Goal: Task Accomplishment & Management: Manage account settings

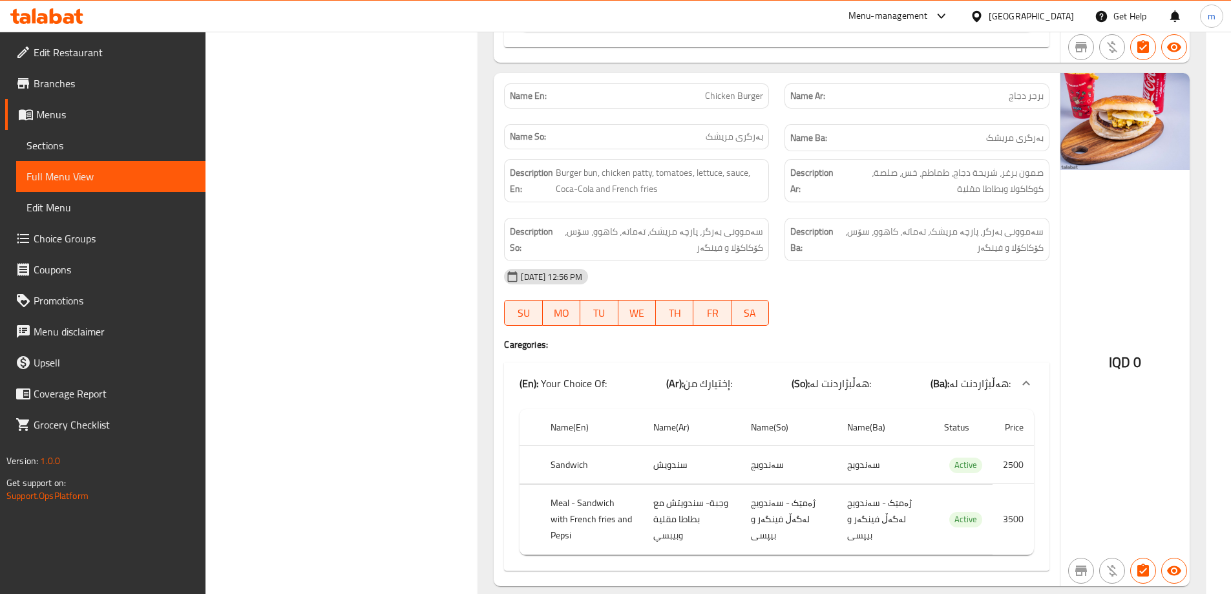
scroll to position [2370, 0]
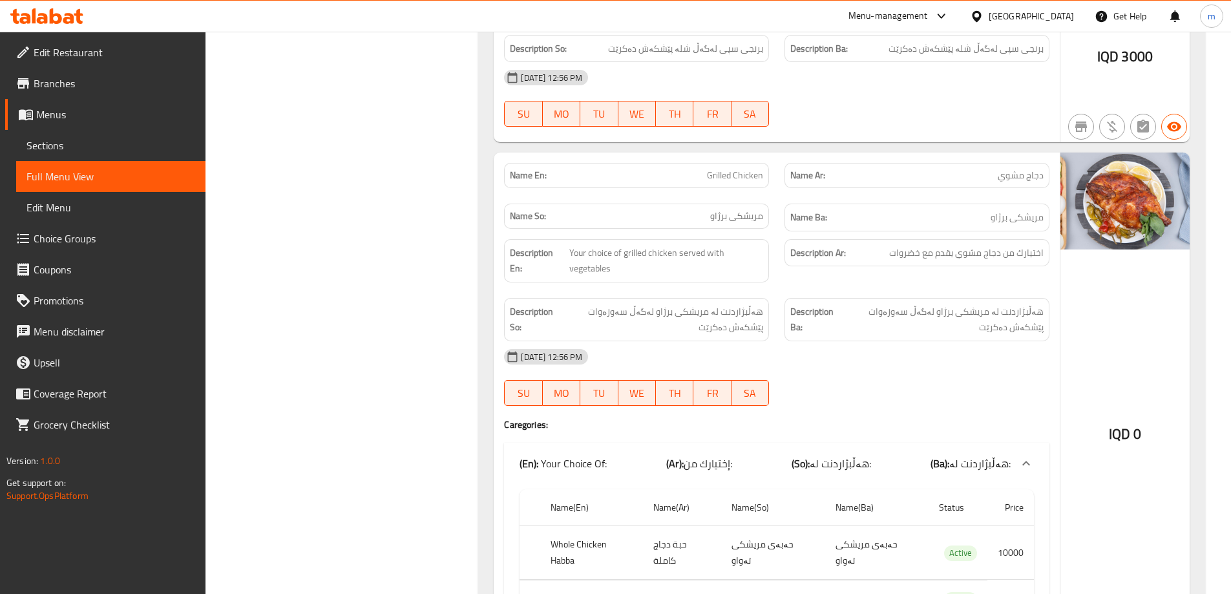
scroll to position [5215, 0]
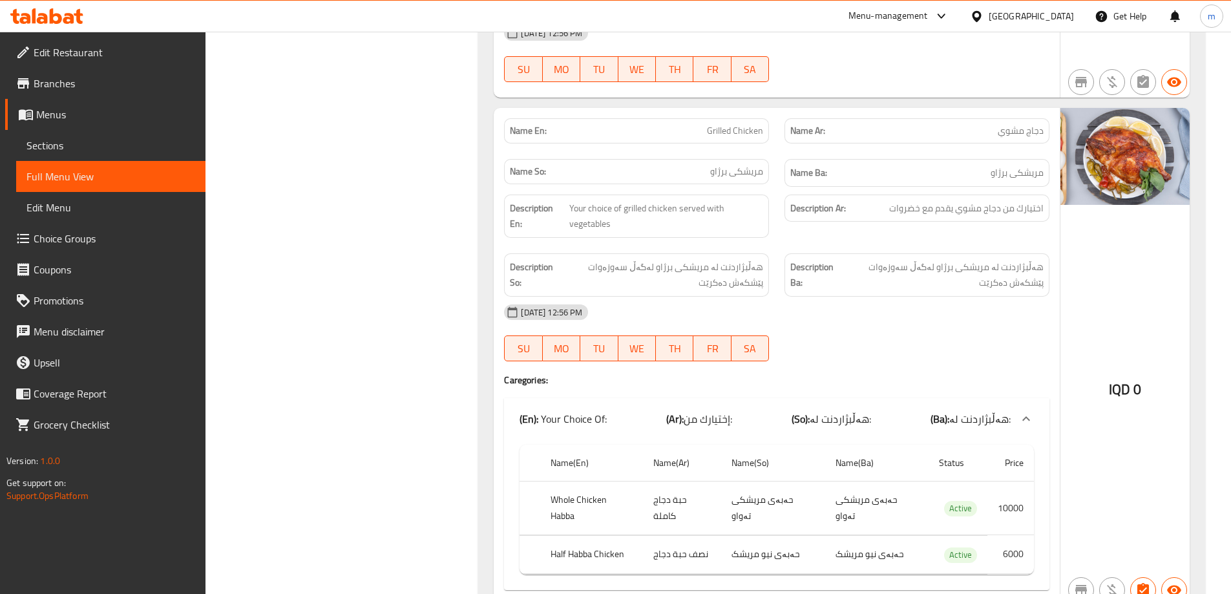
drag, startPoint x: 803, startPoint y: 127, endPoint x: 428, endPoint y: 108, distance: 375.3
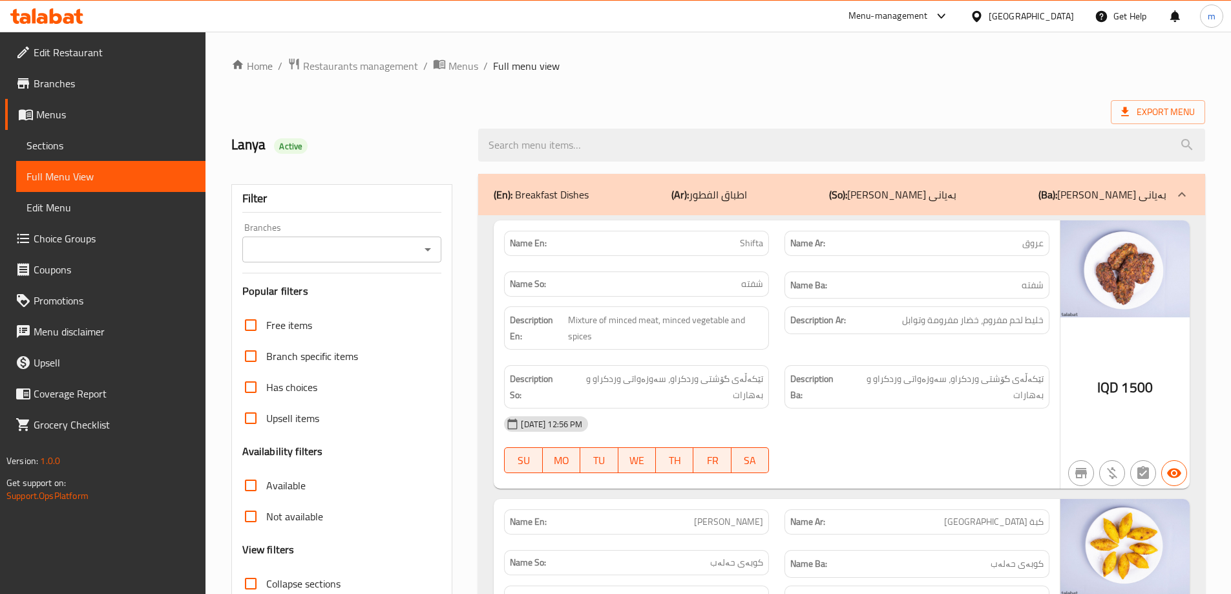
click at [425, 246] on icon "Open" at bounding box center [428, 250] width 16 height 16
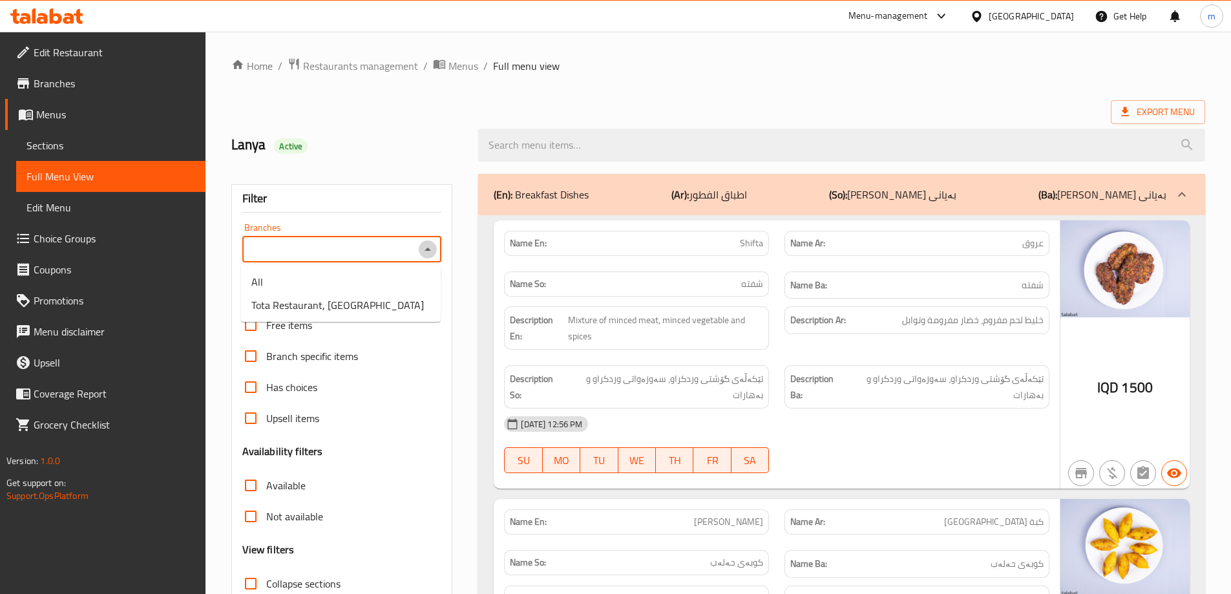
click at [430, 251] on icon "Close" at bounding box center [428, 250] width 16 height 16
click at [432, 251] on icon "Open" at bounding box center [428, 250] width 16 height 16
click at [362, 308] on span "Tota Restaurant, Al Ghazaliya" at bounding box center [337, 305] width 173 height 16
type input "Tota Restaurant, Al Ghazaliya"
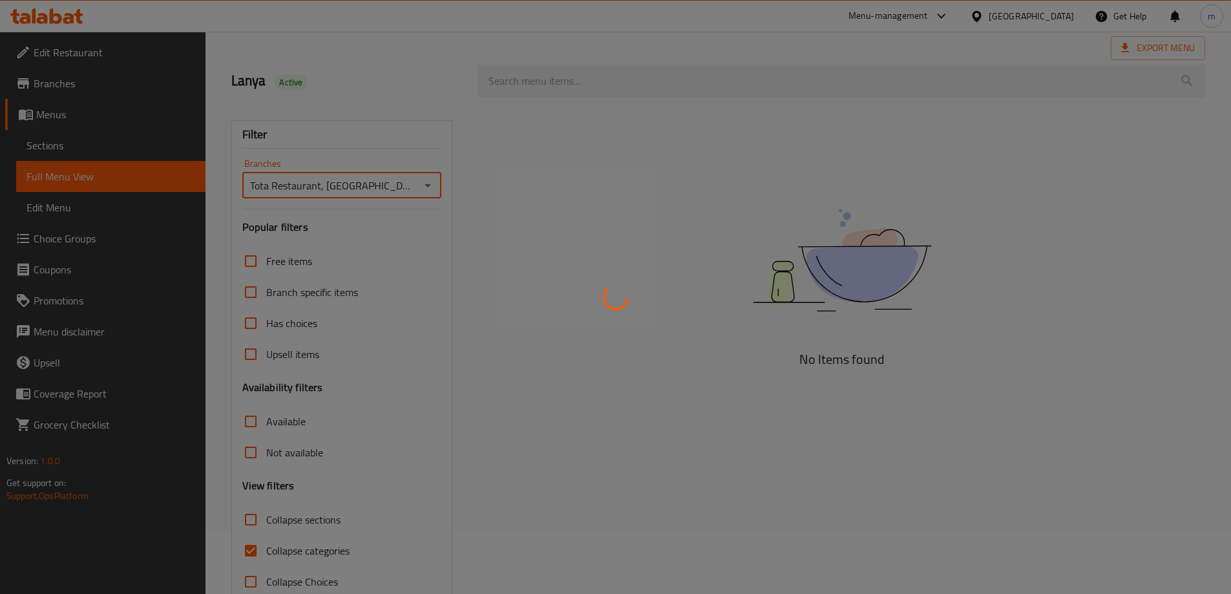
scroll to position [94, 0]
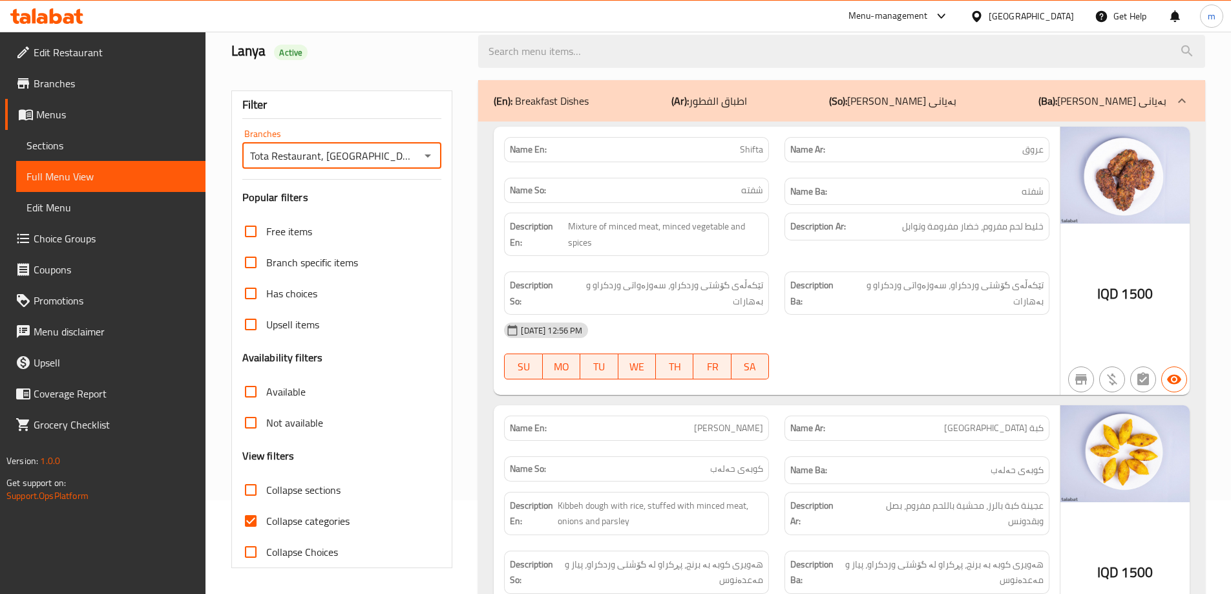
click at [310, 520] on span "Collapse categories" at bounding box center [307, 521] width 83 height 16
click at [266, 520] on input "Collapse categories" at bounding box center [250, 520] width 31 height 31
checkbox input "false"
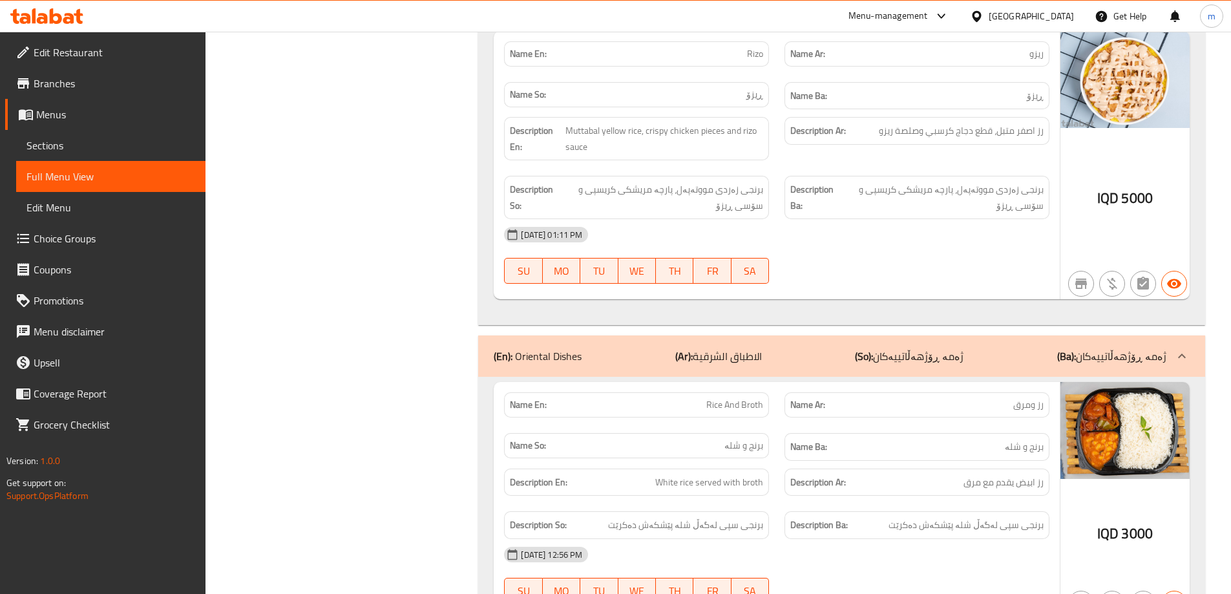
scroll to position [4677, 0]
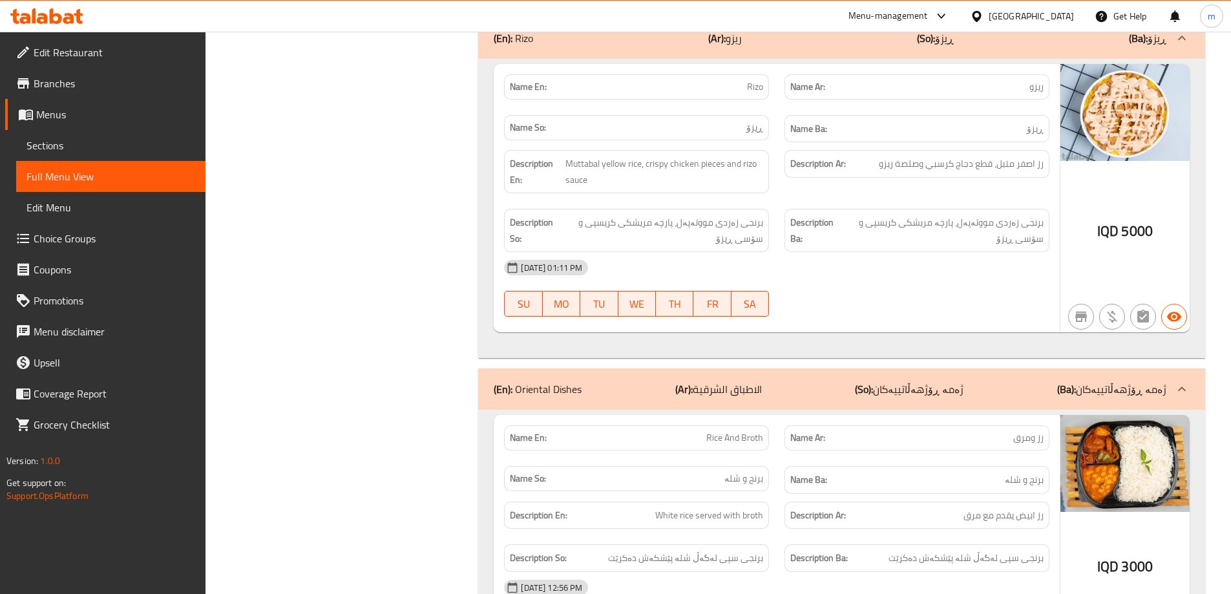
click at [103, 60] on link "Edit Restaurant" at bounding box center [105, 52] width 200 height 31
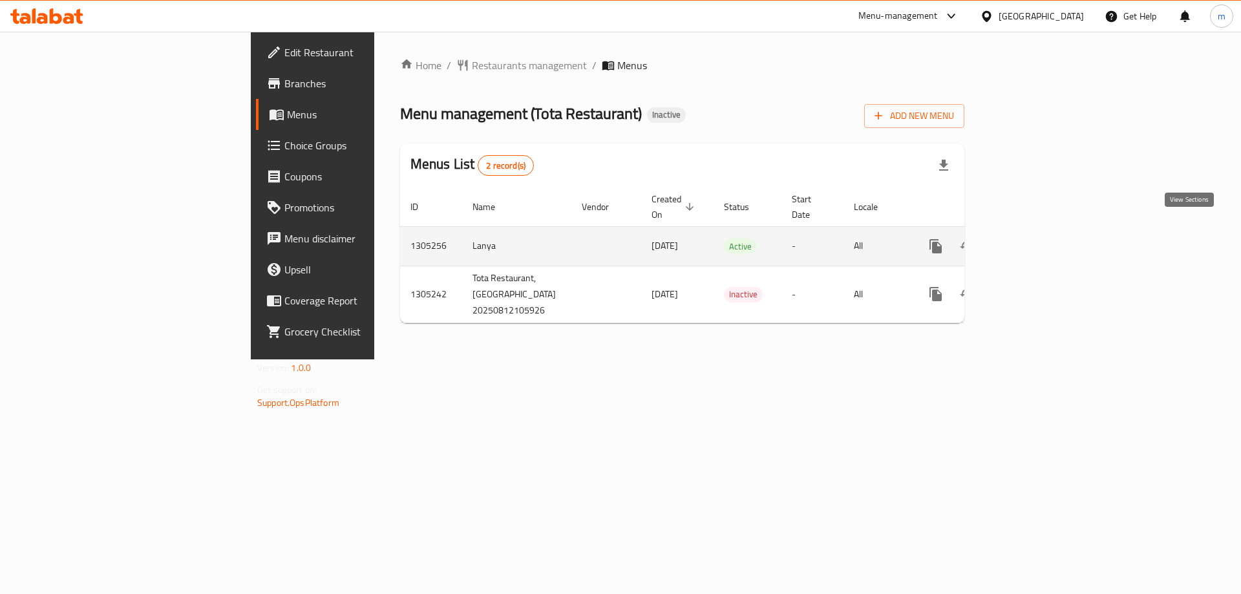
click at [1037, 238] on icon "enhanced table" at bounding box center [1029, 246] width 16 height 16
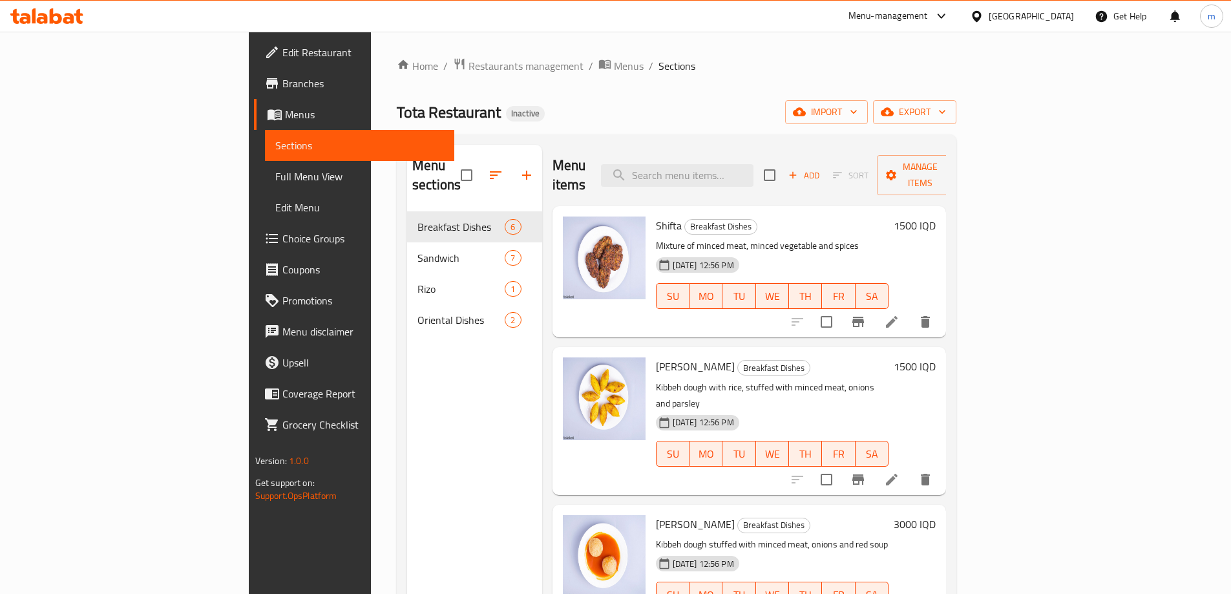
click at [781, 181] on div "Menu items Add Sort Manage items" at bounding box center [750, 175] width 394 height 61
click at [754, 171] on input "search" at bounding box center [677, 175] width 153 height 23
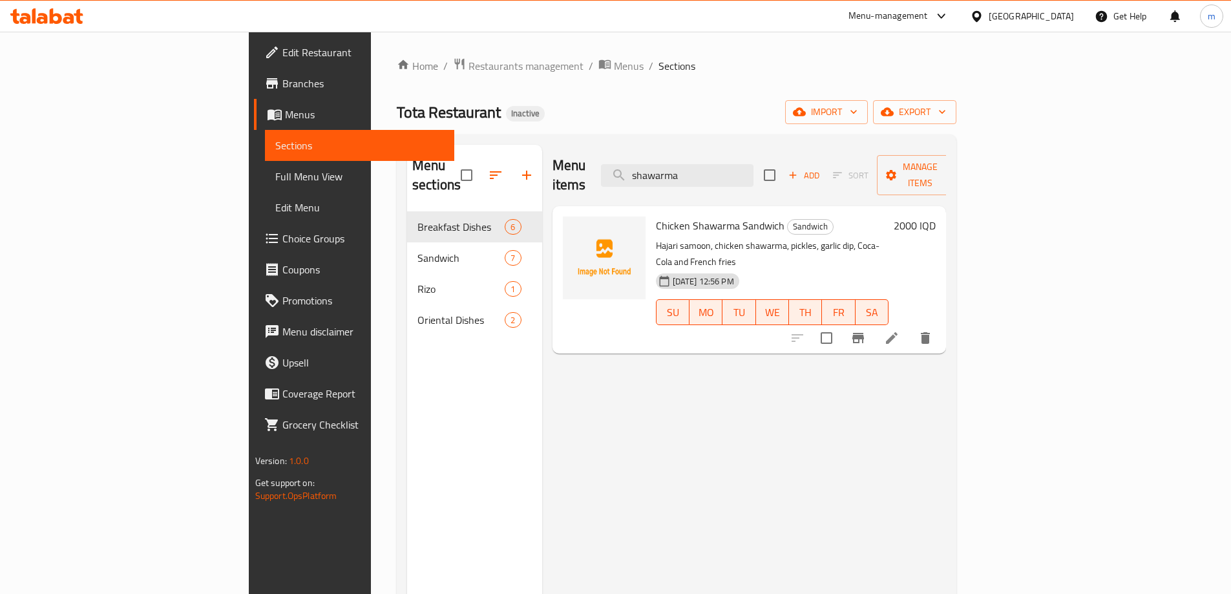
type input "shawarma"
click at [699, 374] on div "Menu items shawarma Add Sort Manage items Chicken Shawarma Sandwich Sandwich Ha…" at bounding box center [744, 442] width 405 height 594
click at [947, 323] on div "Menu items shawarma Add Sort Manage items Chicken Shawarma Sandwich Sandwich Ha…" at bounding box center [744, 442] width 405 height 594
click at [282, 49] on span "Edit Restaurant" at bounding box center [363, 53] width 162 height 16
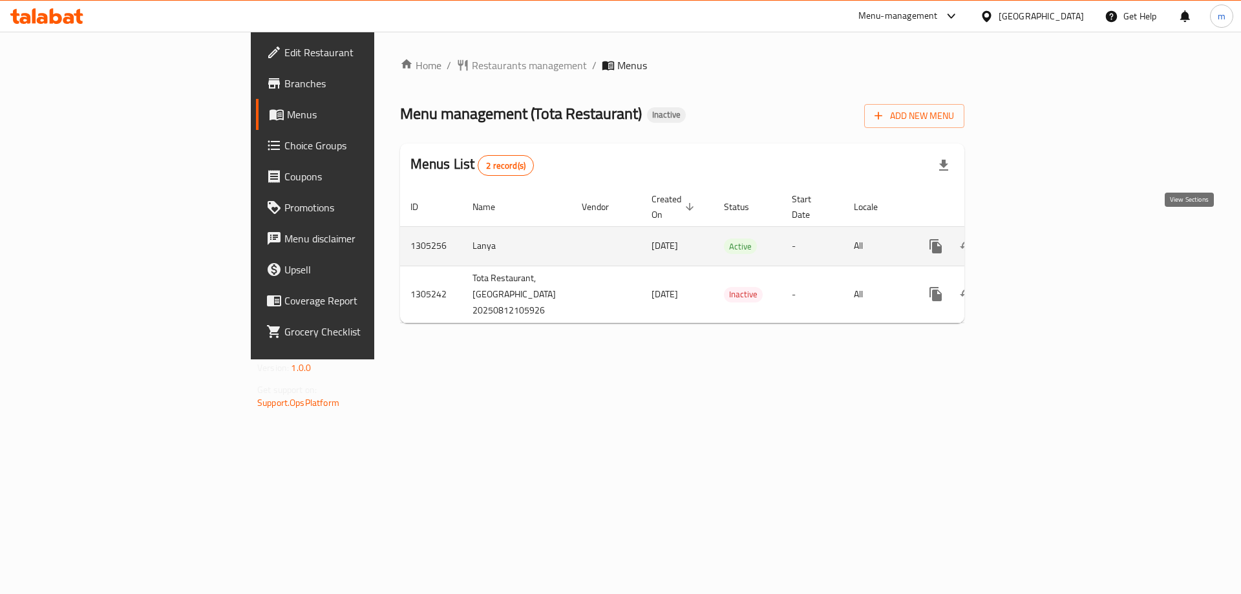
click at [1037, 238] on icon "enhanced table" at bounding box center [1029, 246] width 16 height 16
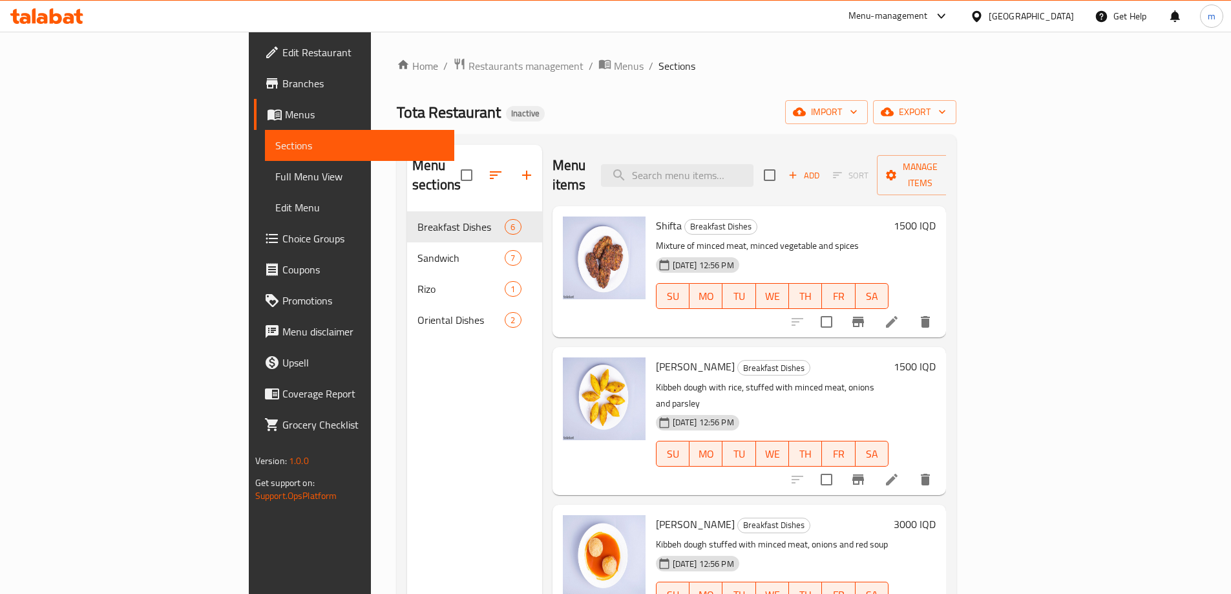
click at [63, 15] on icon at bounding box center [46, 16] width 73 height 16
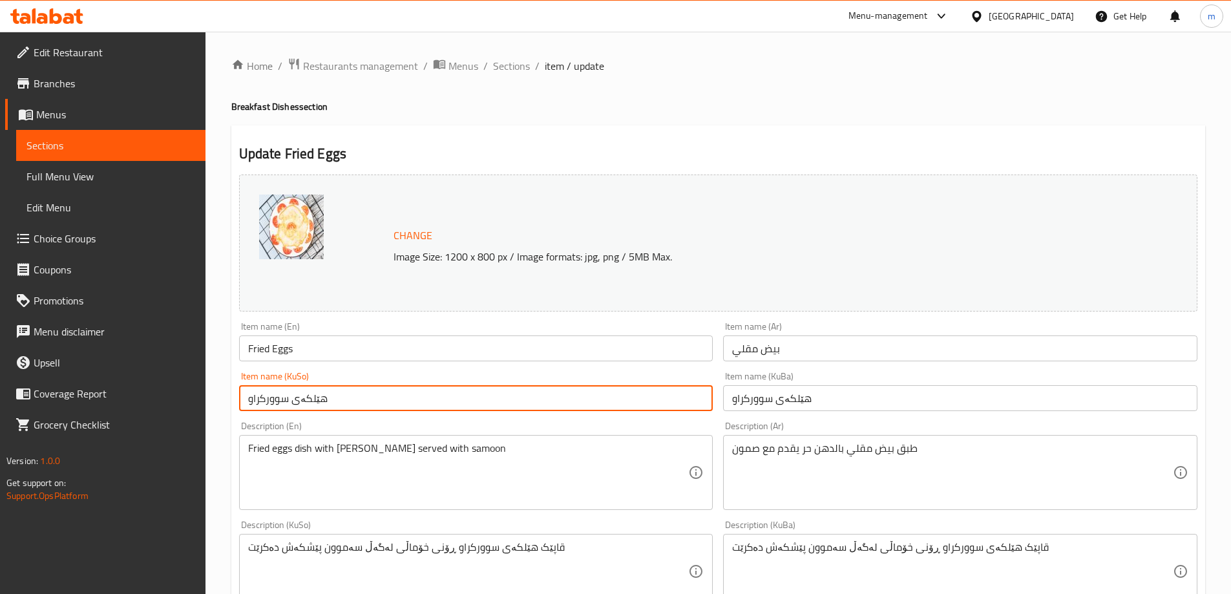
scroll to position [108, 0]
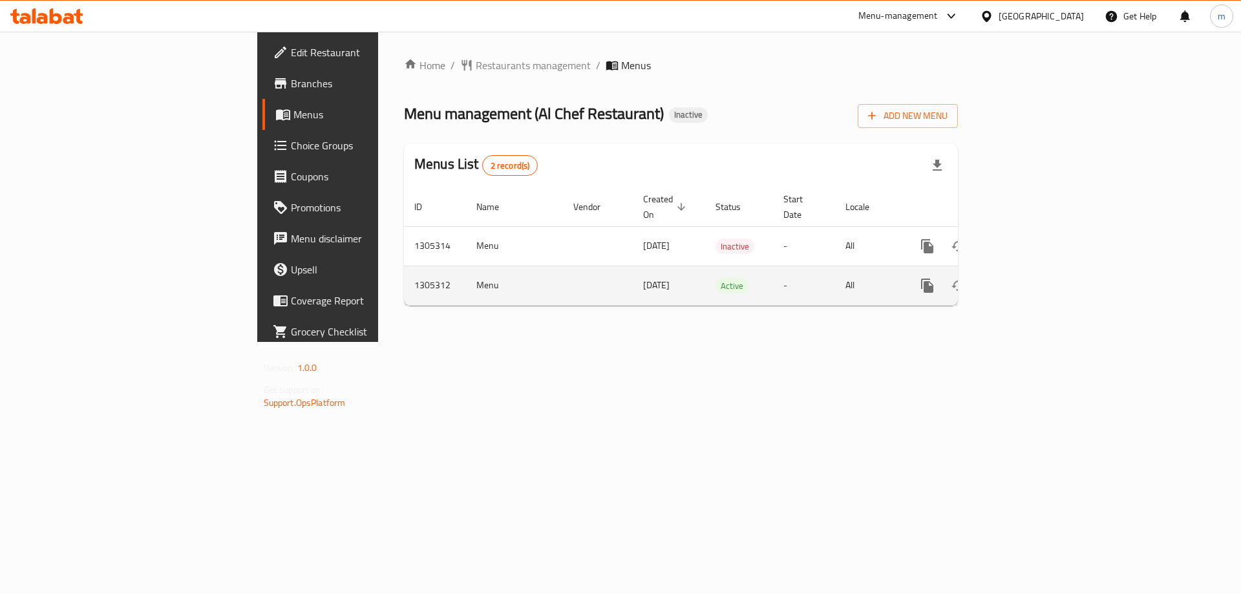
click at [1028, 278] on icon "enhanced table" at bounding box center [1021, 286] width 16 height 16
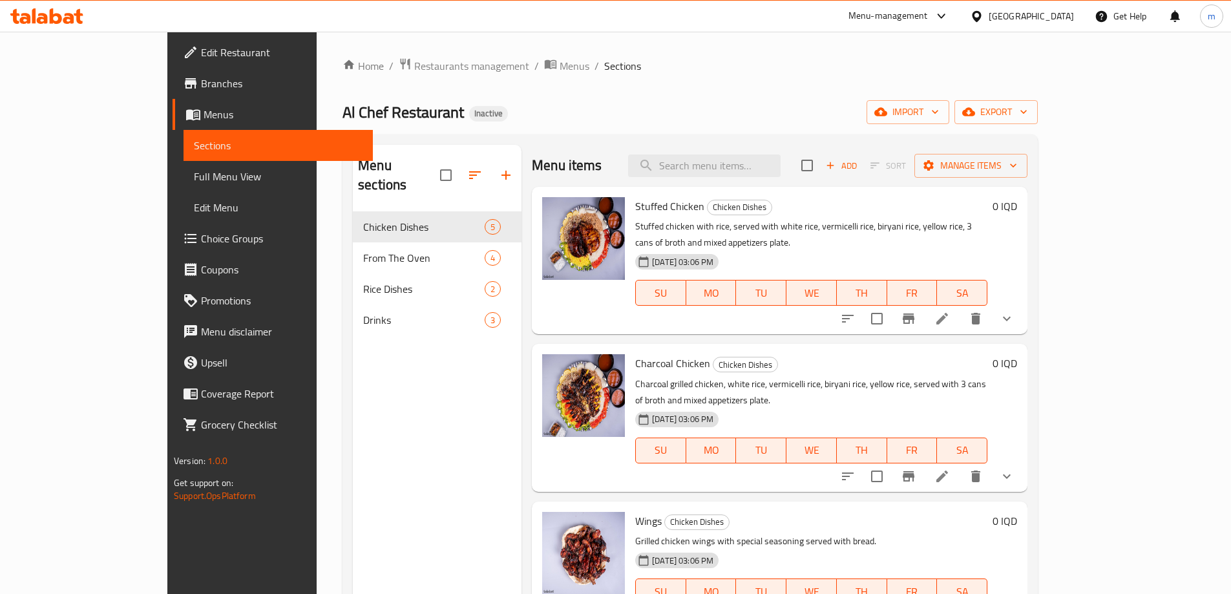
click at [194, 177] on span "Full Menu View" at bounding box center [278, 177] width 169 height 16
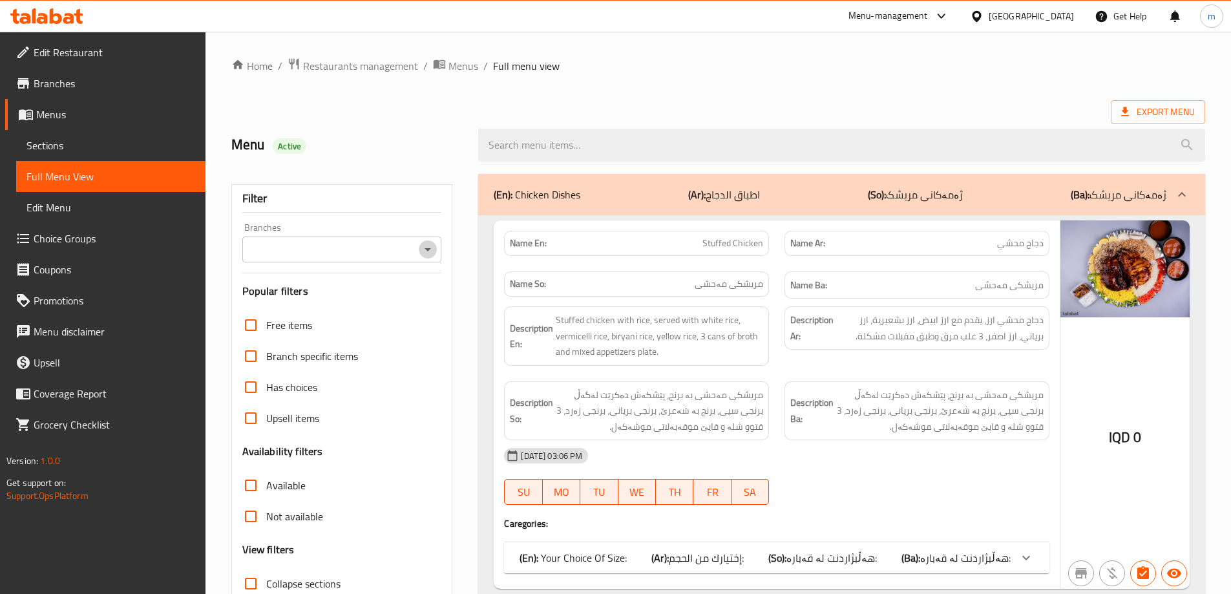
click at [420, 248] on icon "Open" at bounding box center [428, 250] width 16 height 16
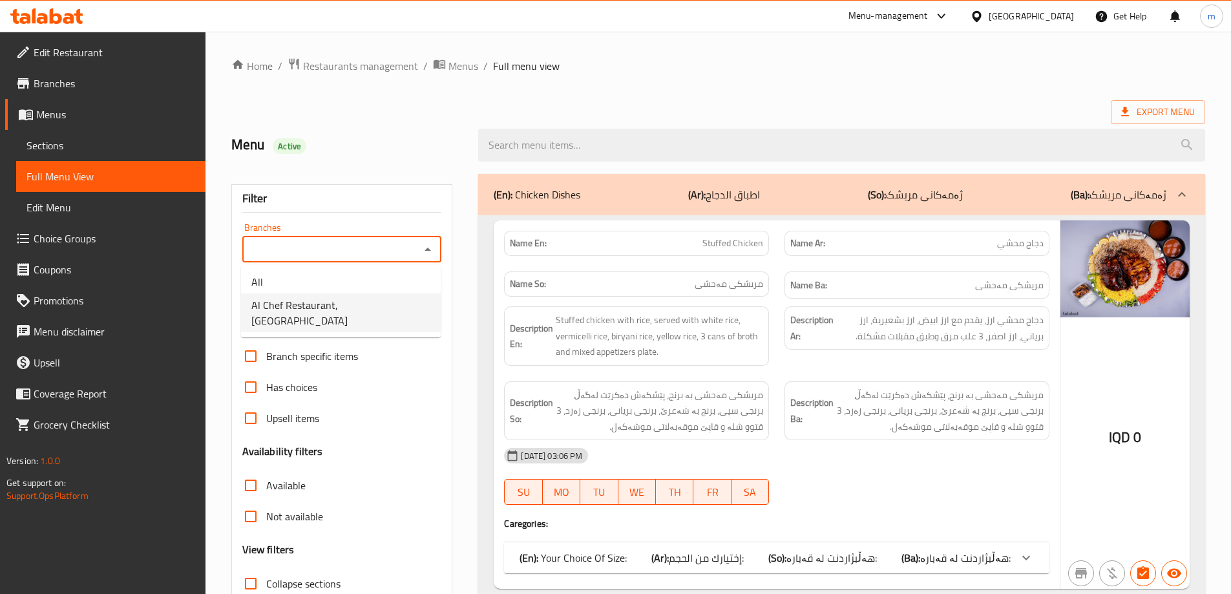
click at [390, 302] on li "Al Chef Restaurant, Al Amriya" at bounding box center [341, 312] width 200 height 39
type input "Al Chef Restaurant, Al Amriya"
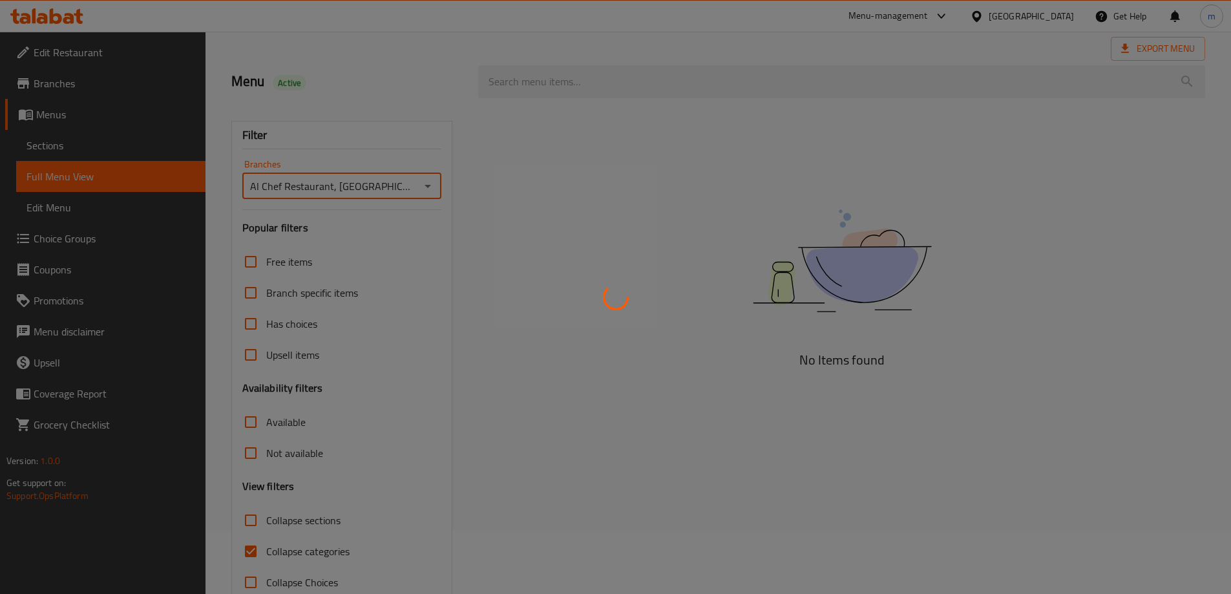
scroll to position [94, 0]
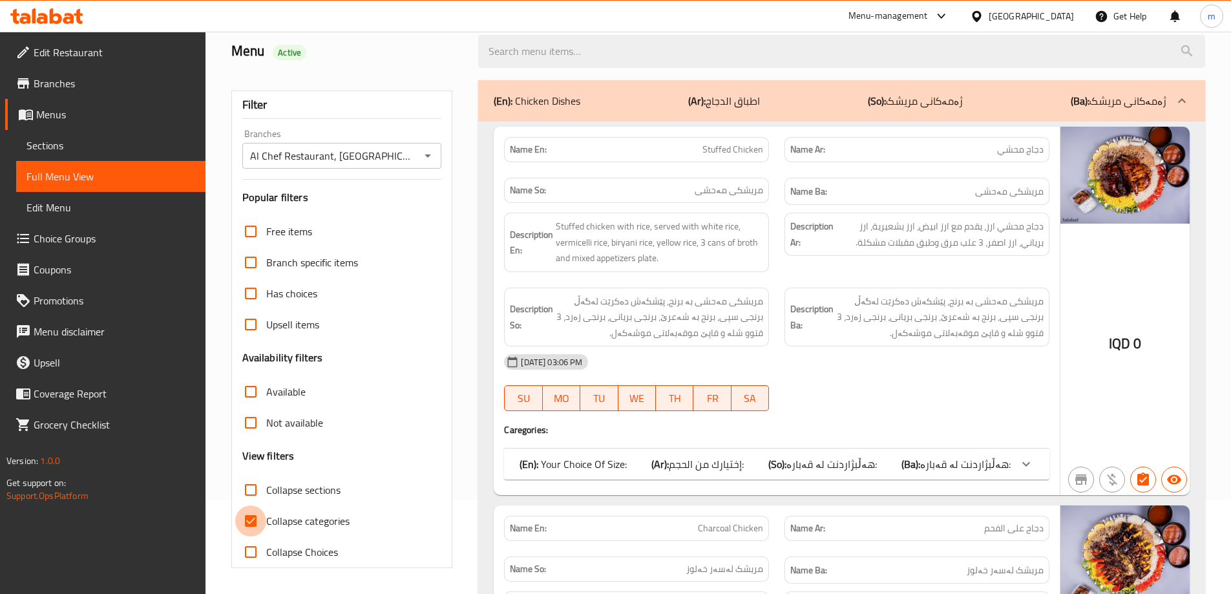
click at [249, 522] on input "Collapse categories" at bounding box center [250, 520] width 31 height 31
checkbox input "false"
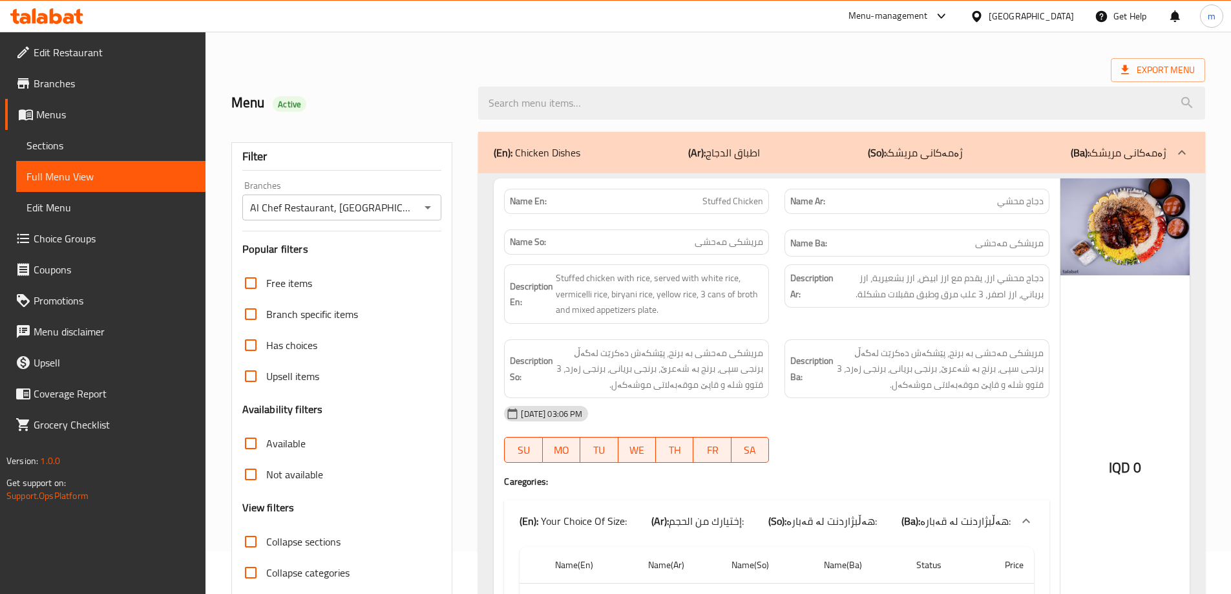
scroll to position [0, 0]
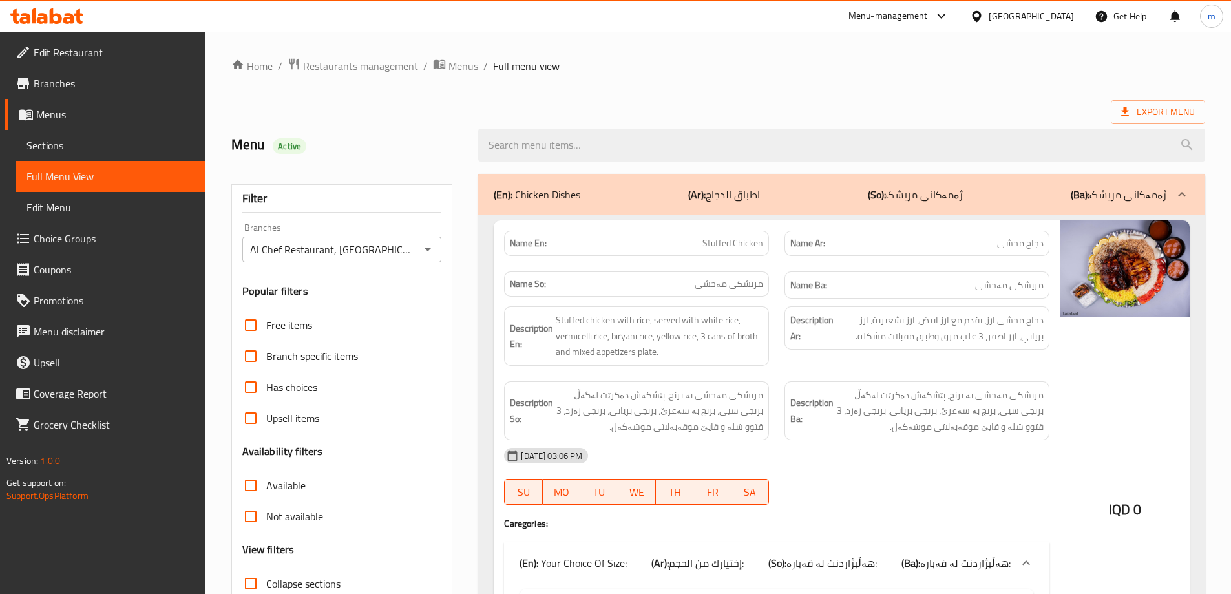
click at [791, 259] on div "Name Ar: دجاج محشي" at bounding box center [917, 243] width 280 height 41
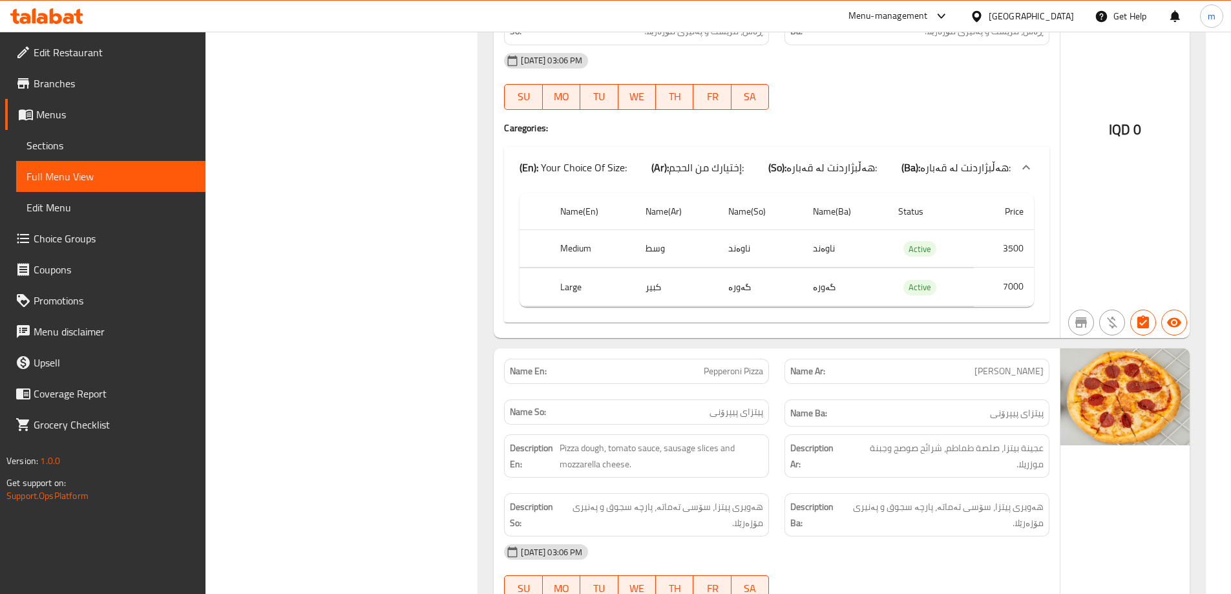
scroll to position [3231, 0]
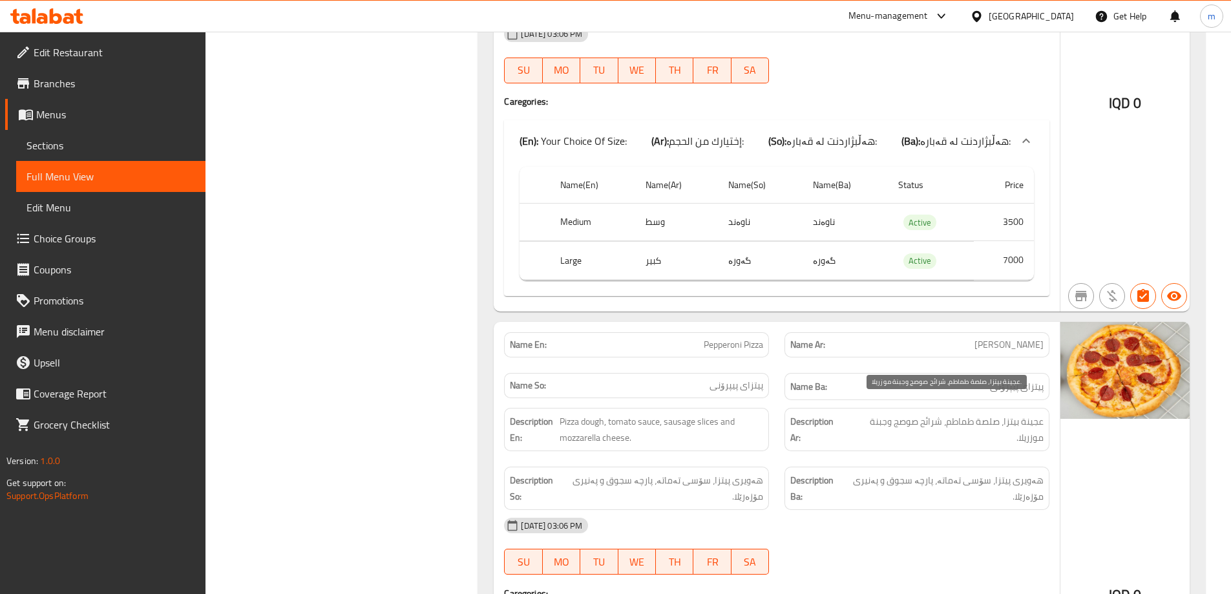
drag, startPoint x: 918, startPoint y: 424, endPoint x: 918, endPoint y: 440, distance: 16.2
click at [918, 423] on span "عجينة بيتزا، صلصة طماطم، شرائح صوصج وجبنة موزريلا." at bounding box center [945, 430] width 196 height 32
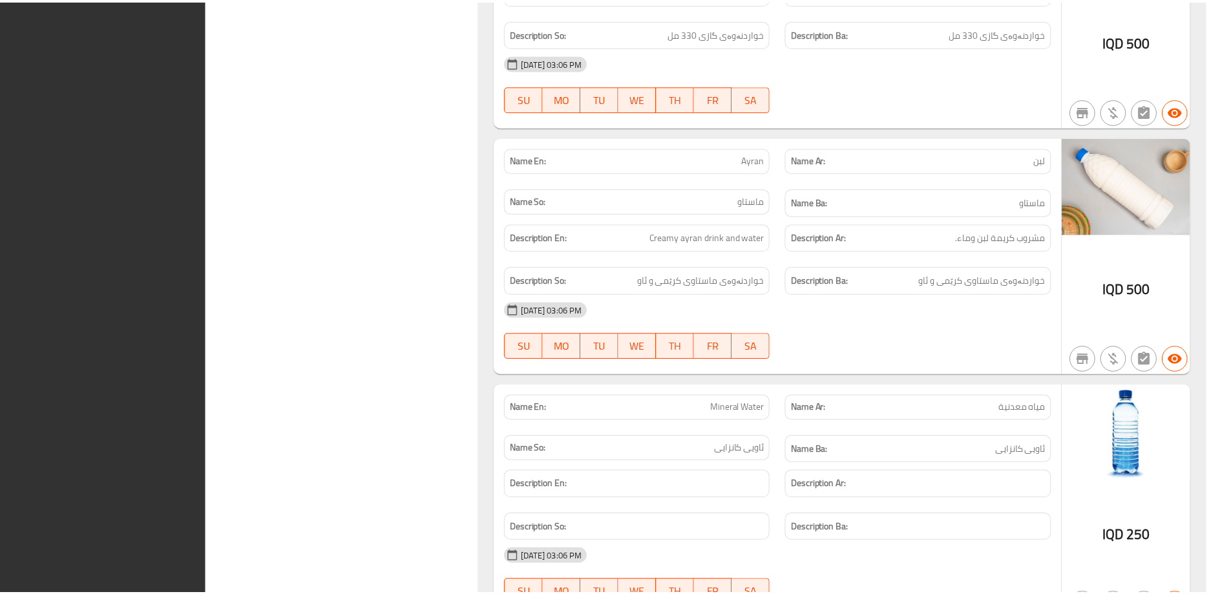
scroll to position [5168, 0]
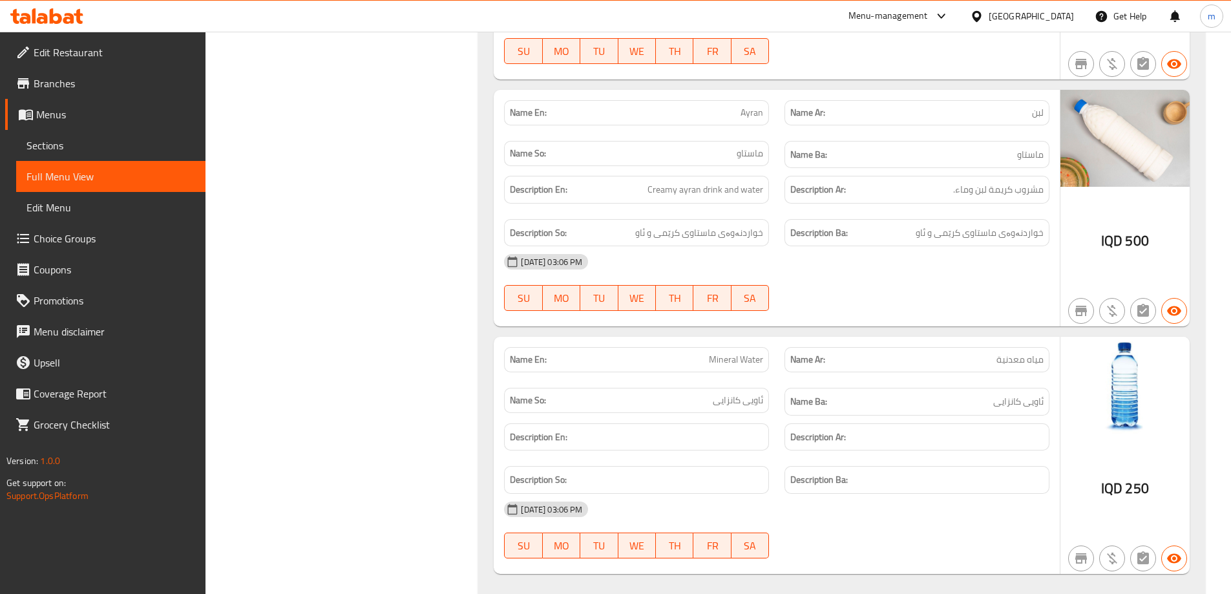
click at [107, 55] on span "Edit Restaurant" at bounding box center [115, 53] width 162 height 16
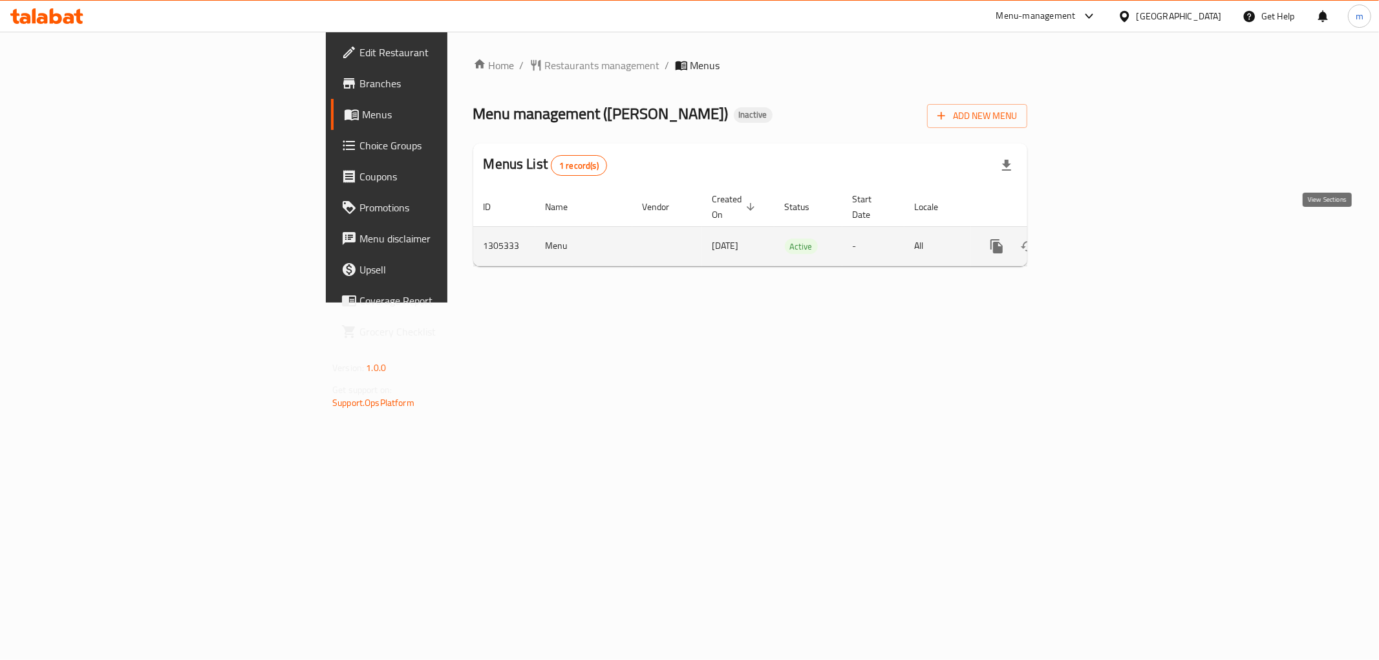
click at [1097, 238] on icon "enhanced table" at bounding box center [1090, 246] width 16 height 16
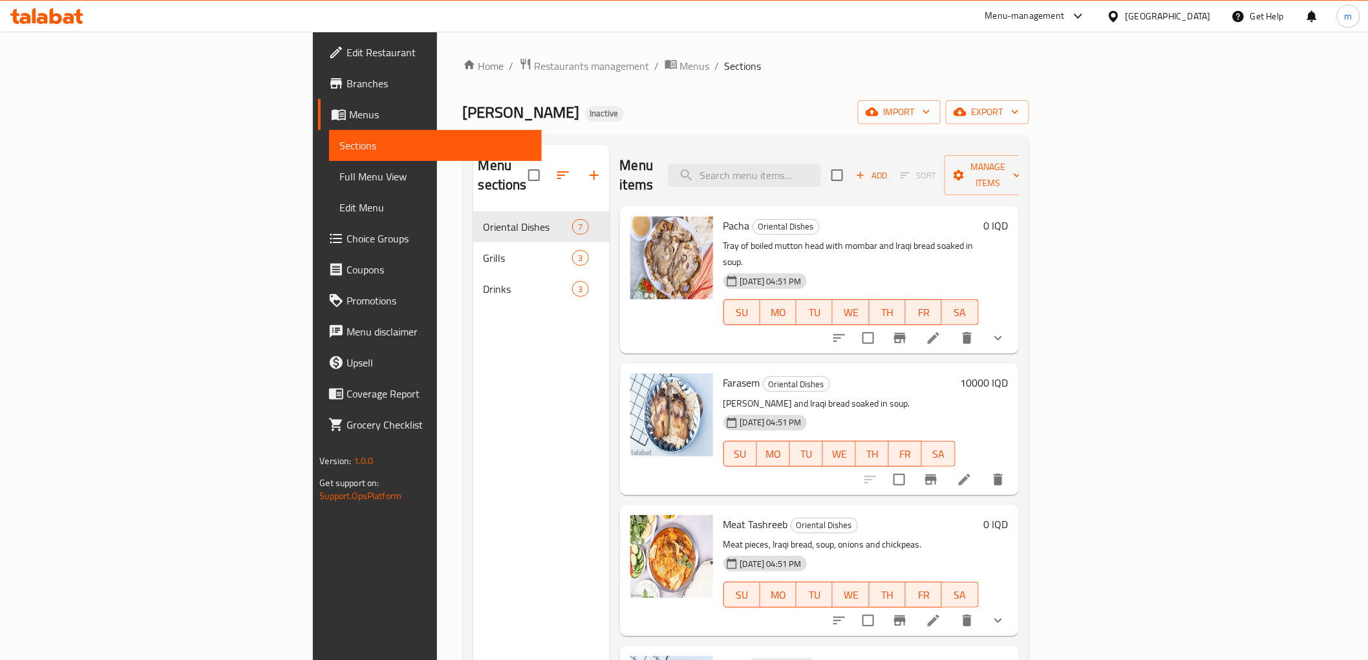
click at [885, 396] on p "[PERSON_NAME] and Iraqi bread soaked in soup." at bounding box center [839, 404] width 232 height 16
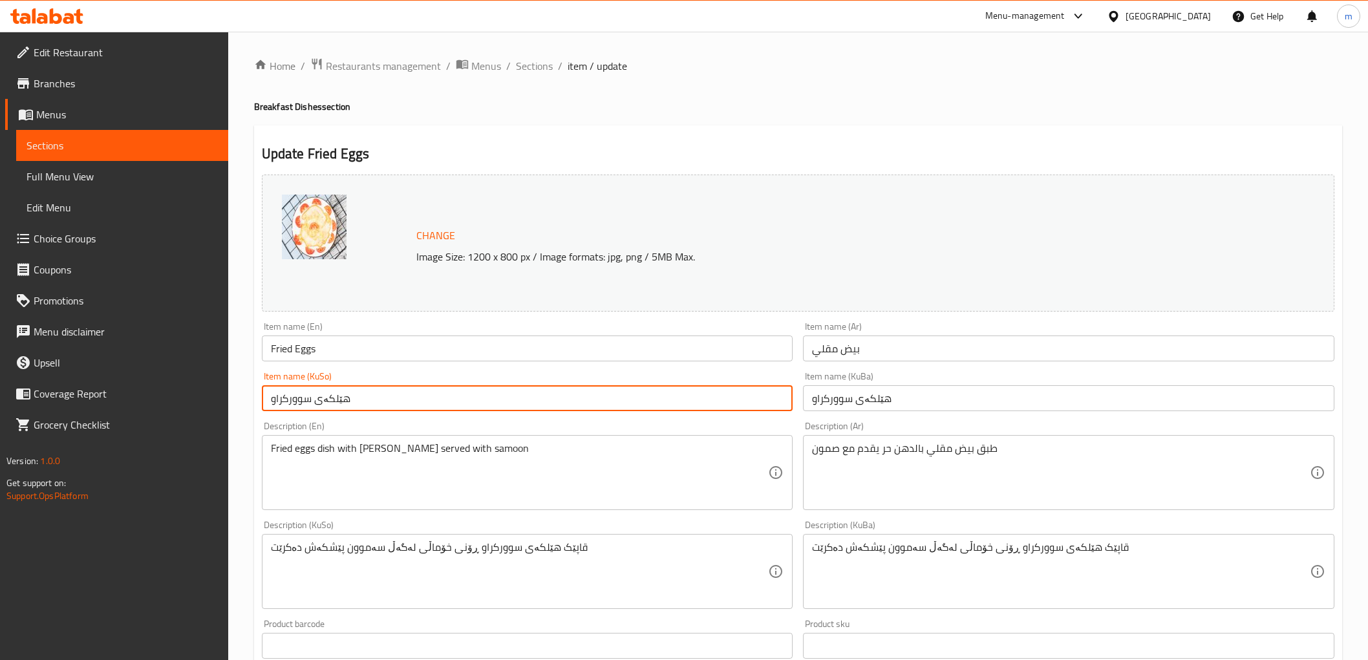
scroll to position [107, 0]
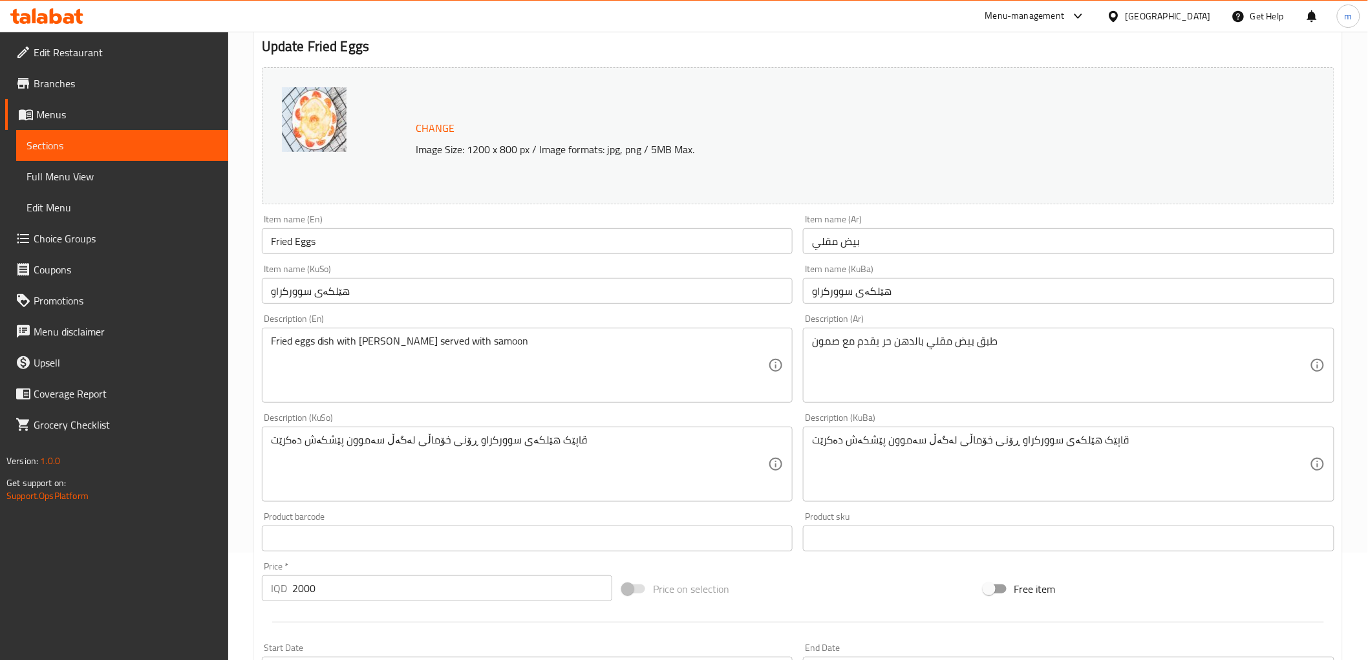
click at [58, 12] on icon at bounding box center [46, 16] width 73 height 16
